Goal: Information Seeking & Learning: Compare options

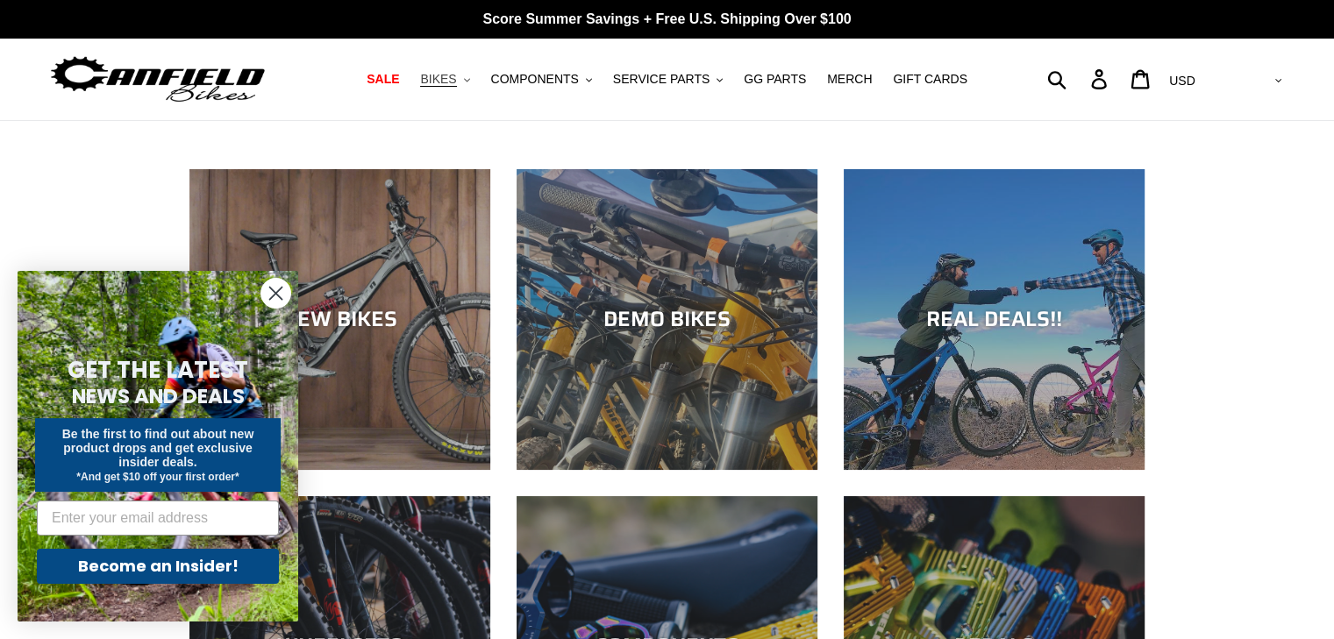
click at [456, 81] on span "BIKES" at bounding box center [438, 79] width 36 height 15
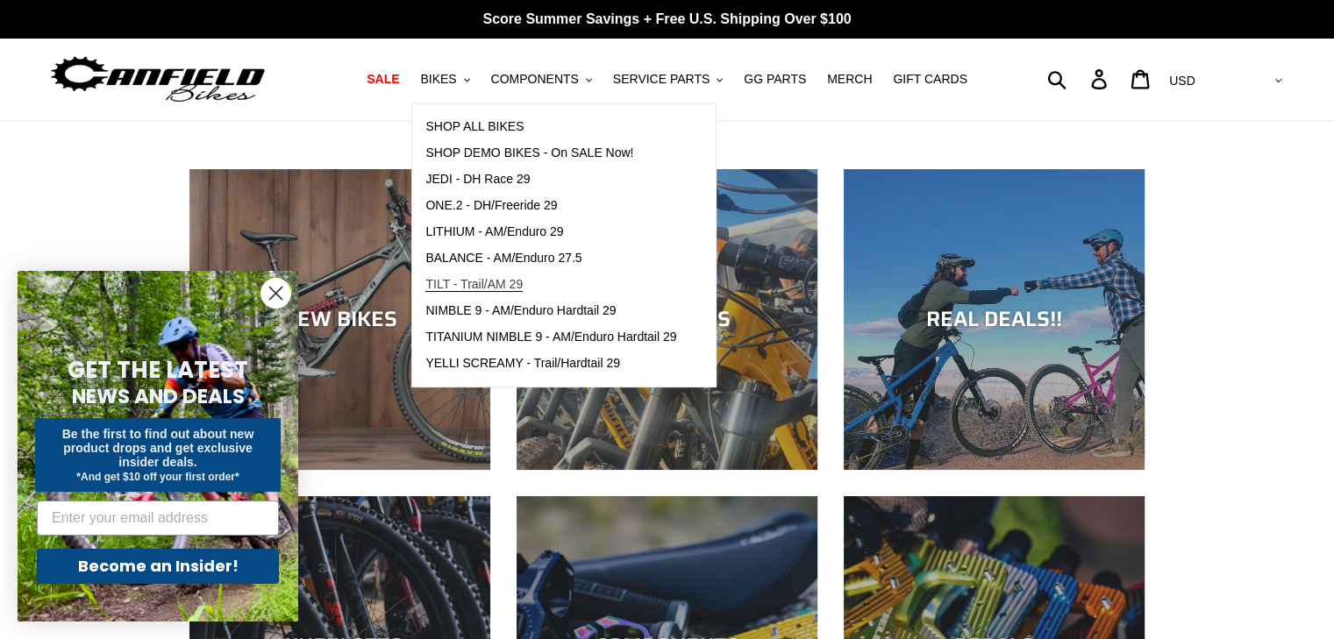
click at [459, 274] on link "TILT - Trail/AM 29" at bounding box center [550, 285] width 277 height 26
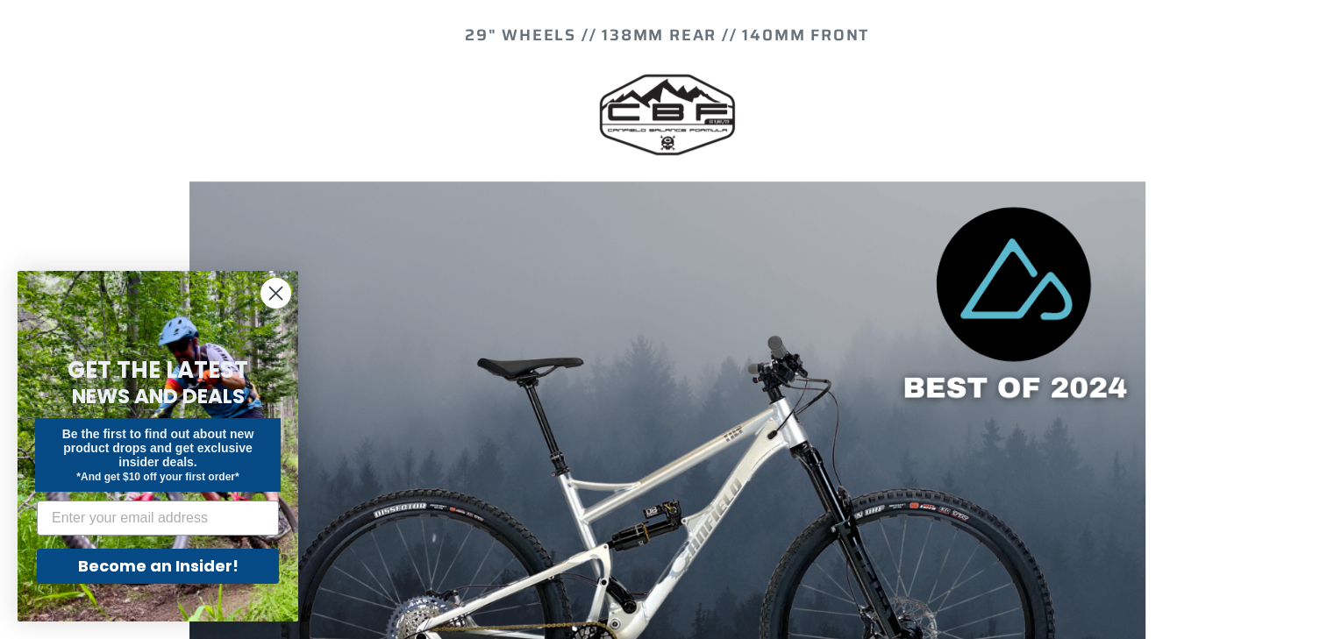
scroll to position [1195, 0]
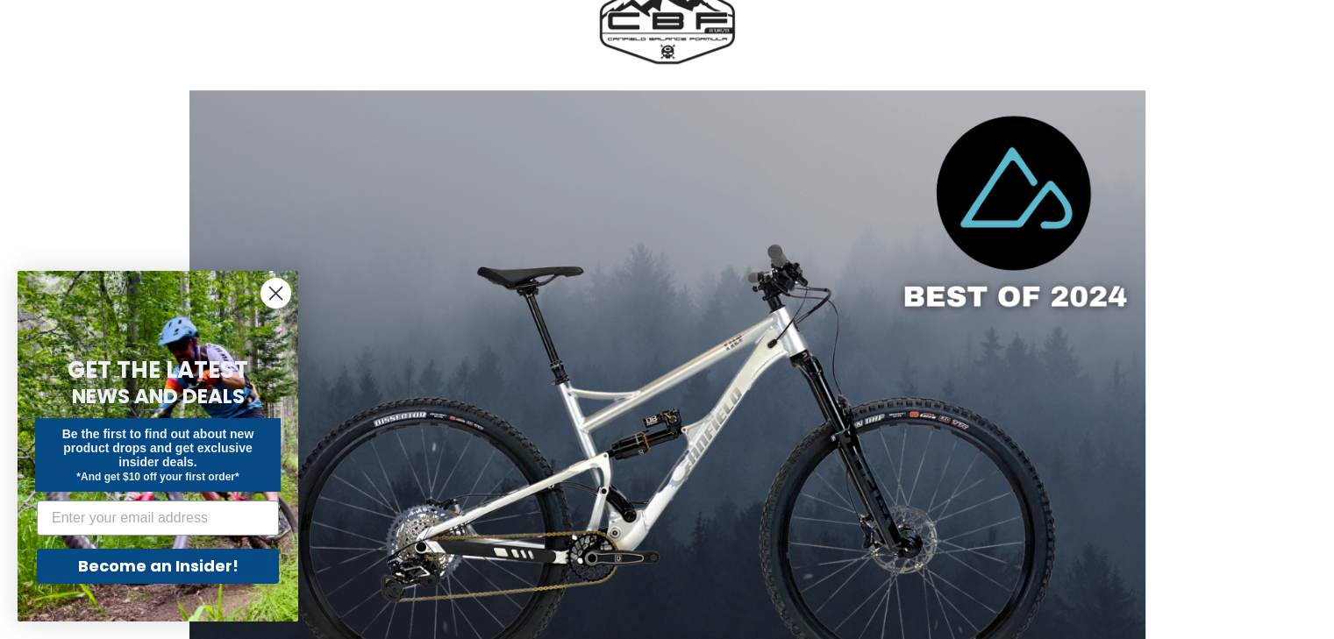
click at [281, 281] on circle "Close dialog" at bounding box center [275, 293] width 29 height 29
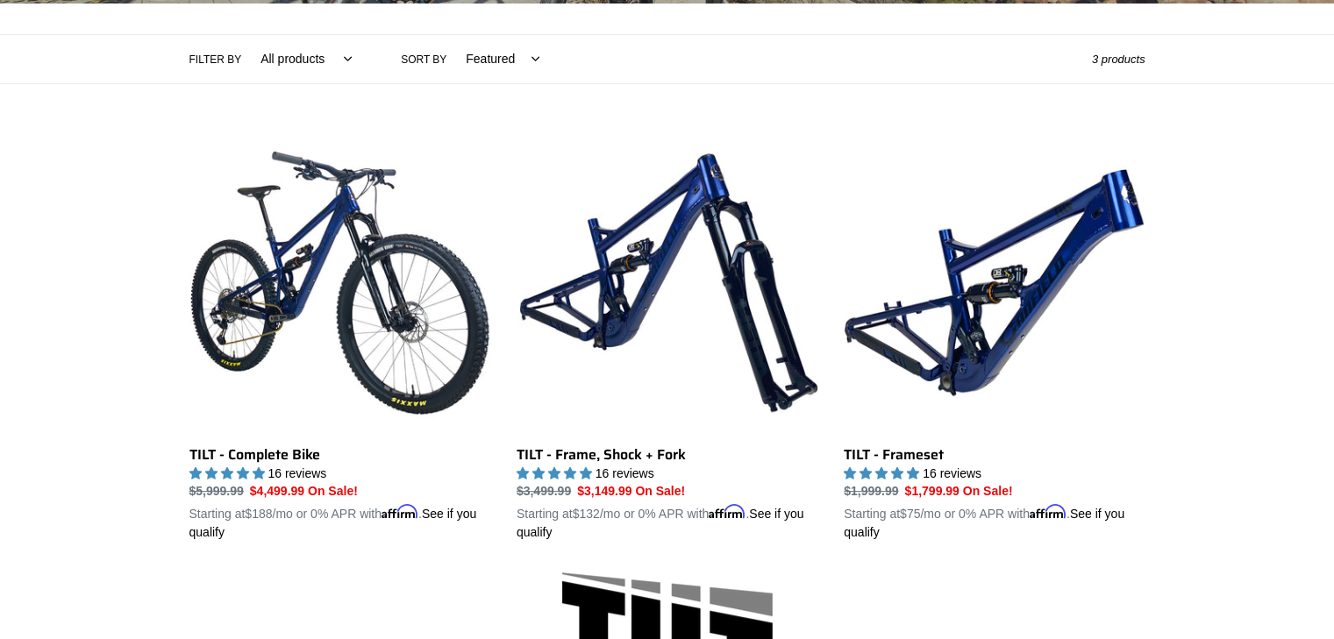
scroll to position [379, 0]
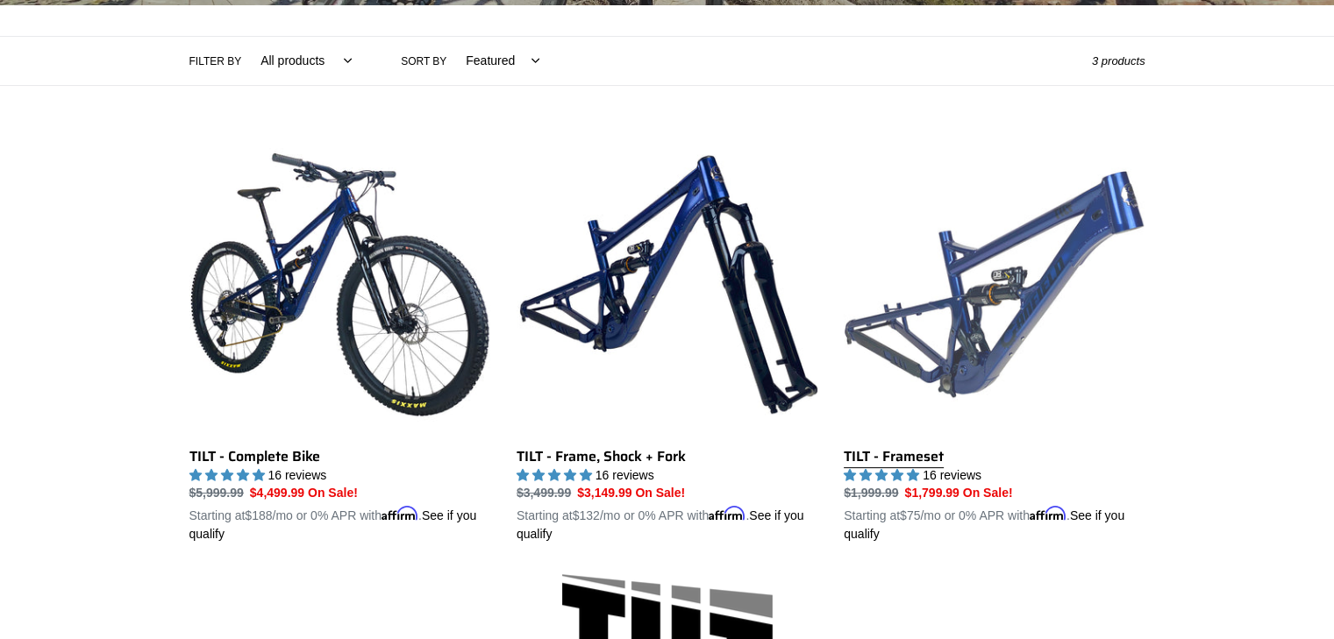
click at [1010, 348] on link "TILT - Frameset" at bounding box center [994, 339] width 301 height 410
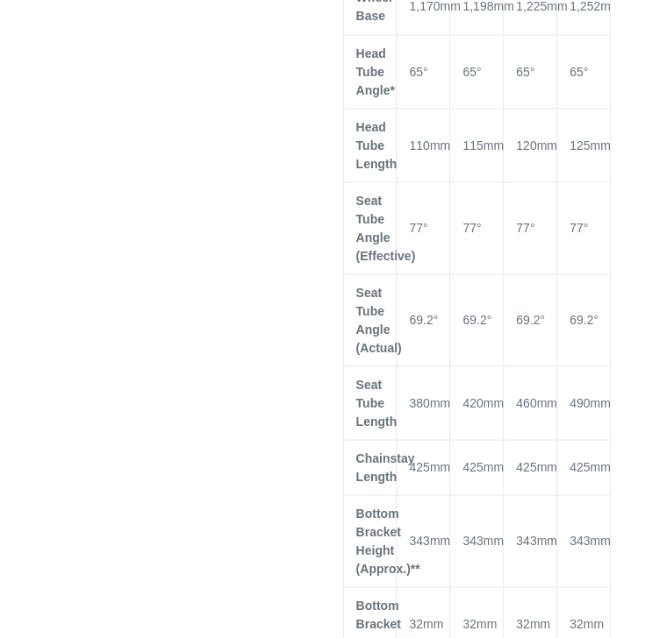
scroll to position [1592, 0]
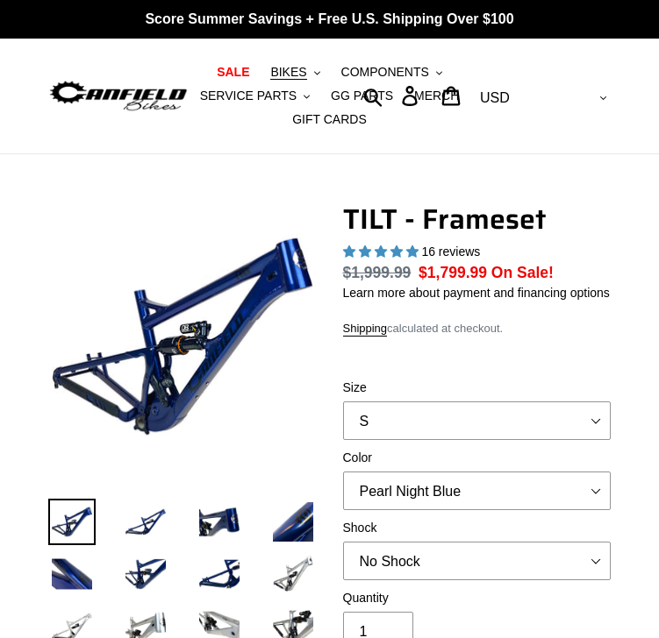
select select "highest-rating"
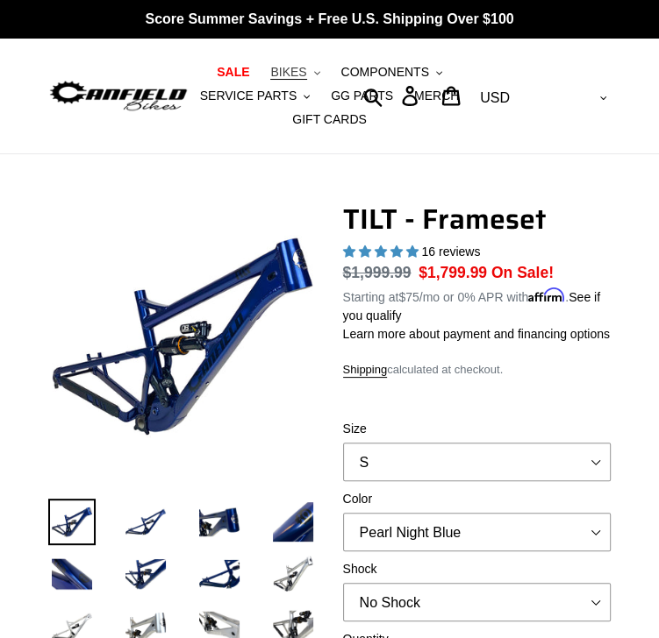
click at [298, 70] on span "BIKES" at bounding box center [288, 72] width 36 height 15
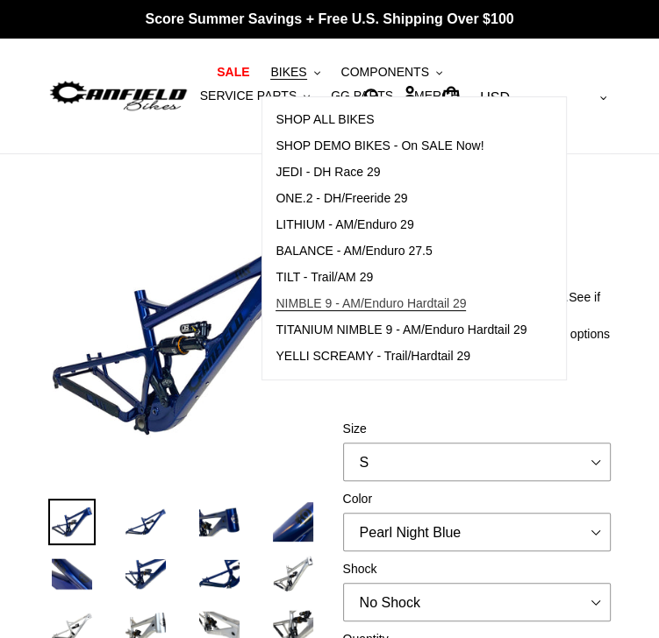
click at [296, 310] on span "NIMBLE 9 - AM/Enduro Hardtail 29" at bounding box center [370, 303] width 190 height 15
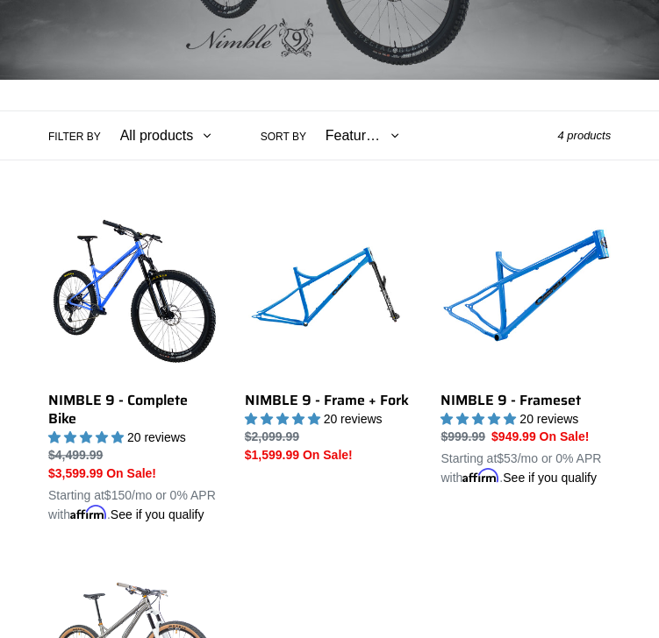
scroll to position [334, 0]
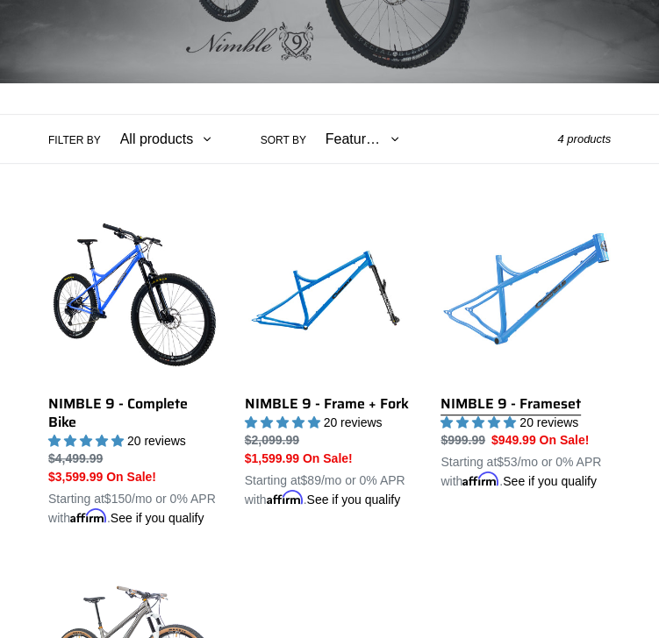
click at [537, 323] on link "NIMBLE 9 - Frameset" at bounding box center [525, 351] width 170 height 279
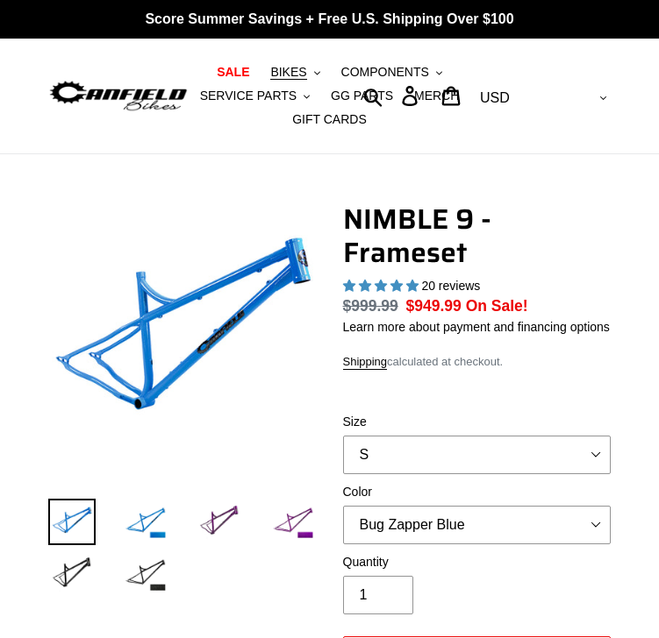
select select "highest-rating"
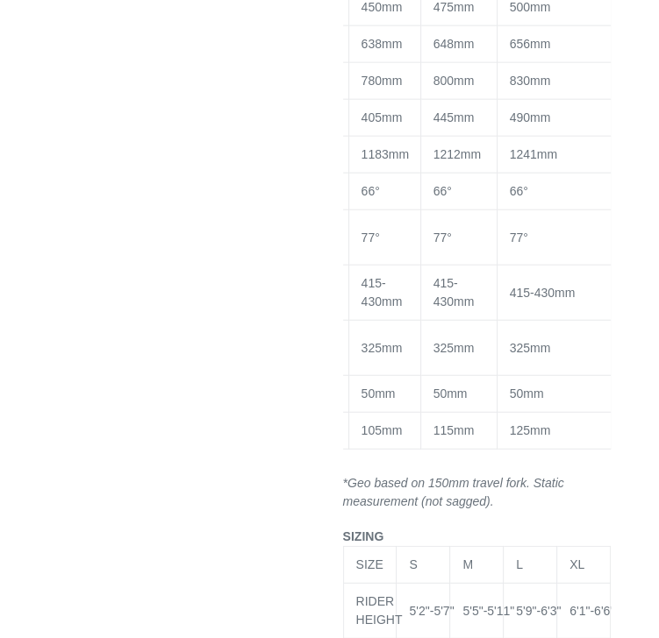
scroll to position [2031, 0]
